Goal: Task Accomplishment & Management: Manage account settings

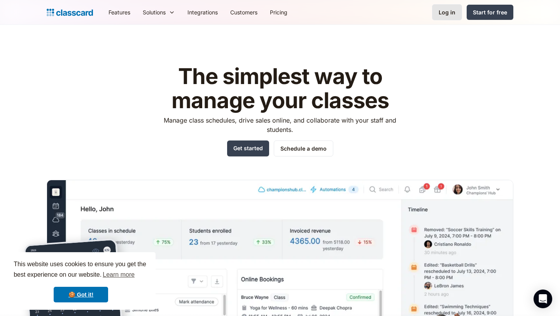
click at [451, 13] on div "Log in" at bounding box center [447, 12] width 17 height 8
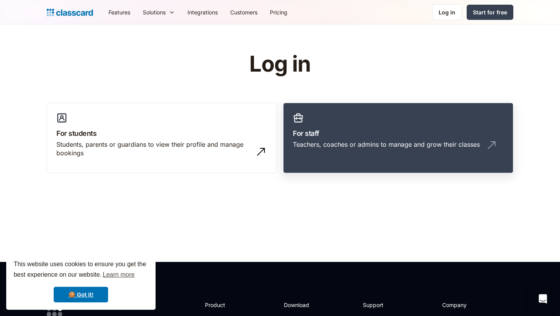
click at [367, 127] on link "For staff Teachers, coaches or admins to manage and grow their classes" at bounding box center [398, 138] width 230 height 71
